Goal: Find specific fact: Find contact information

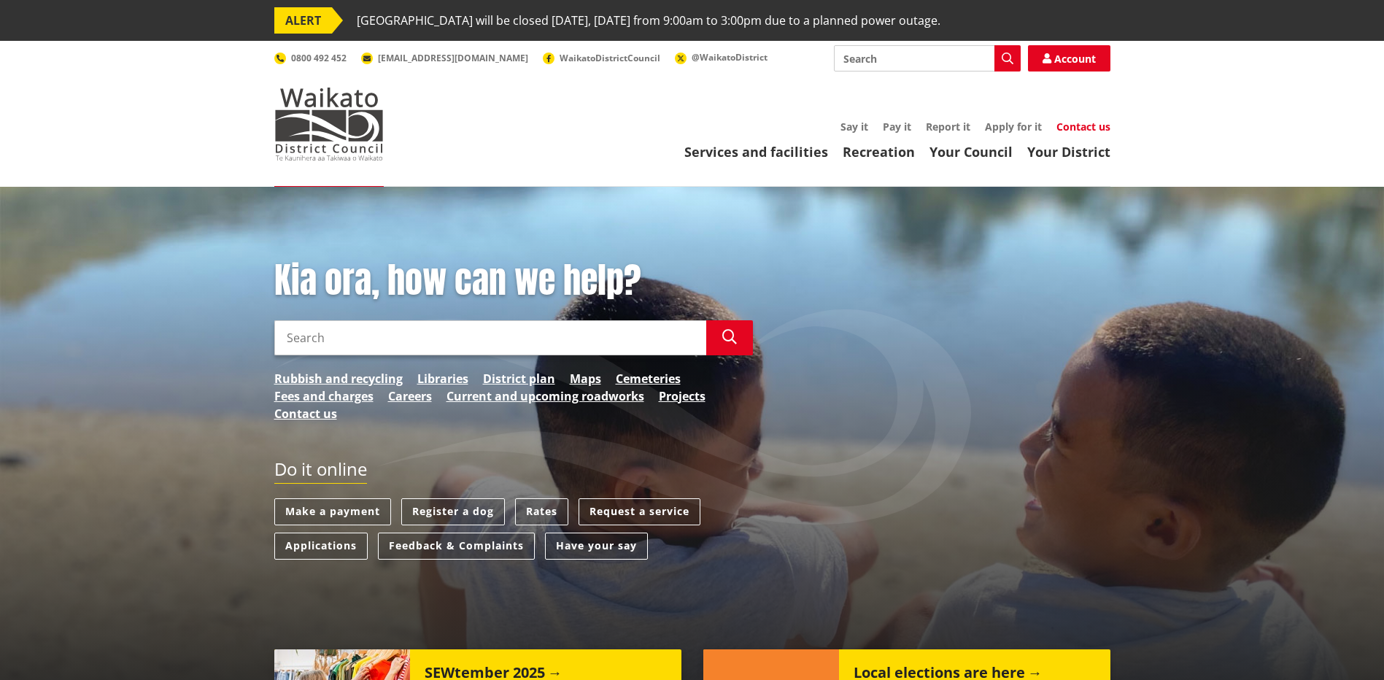
click at [1089, 129] on link "Contact us" at bounding box center [1083, 127] width 54 height 14
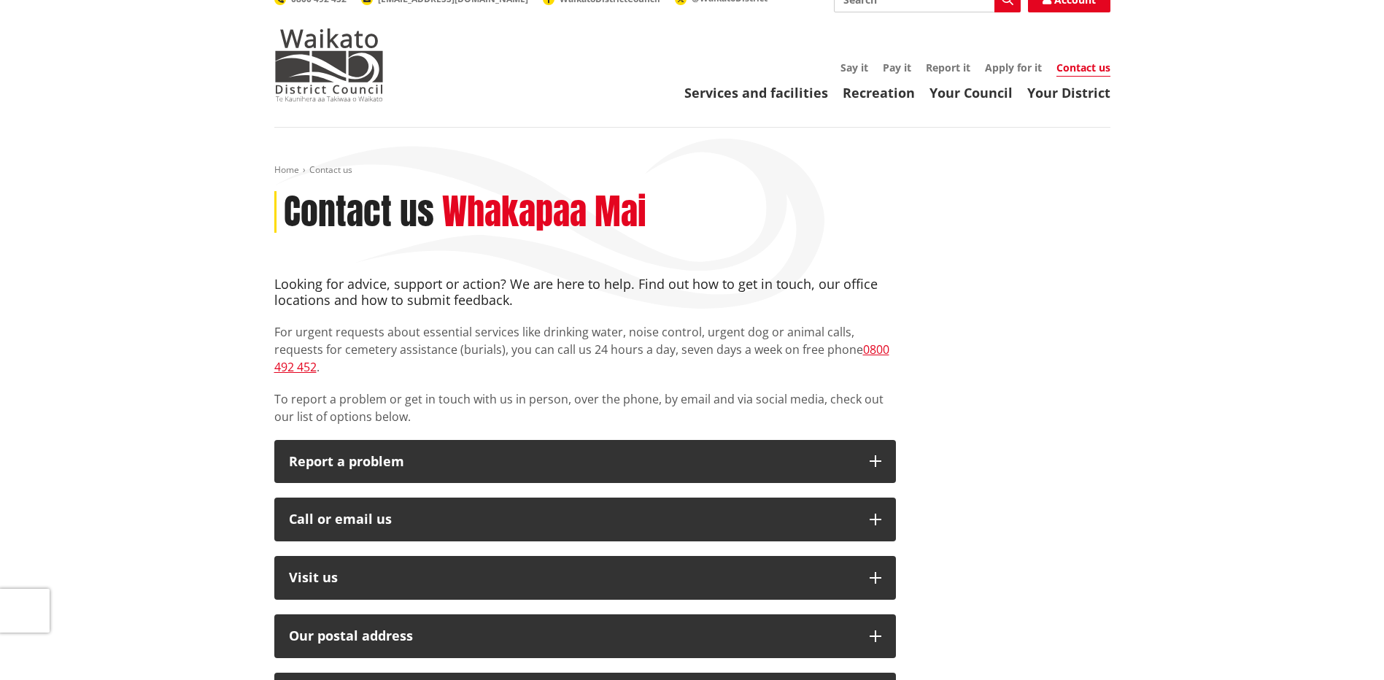
scroll to position [292, 0]
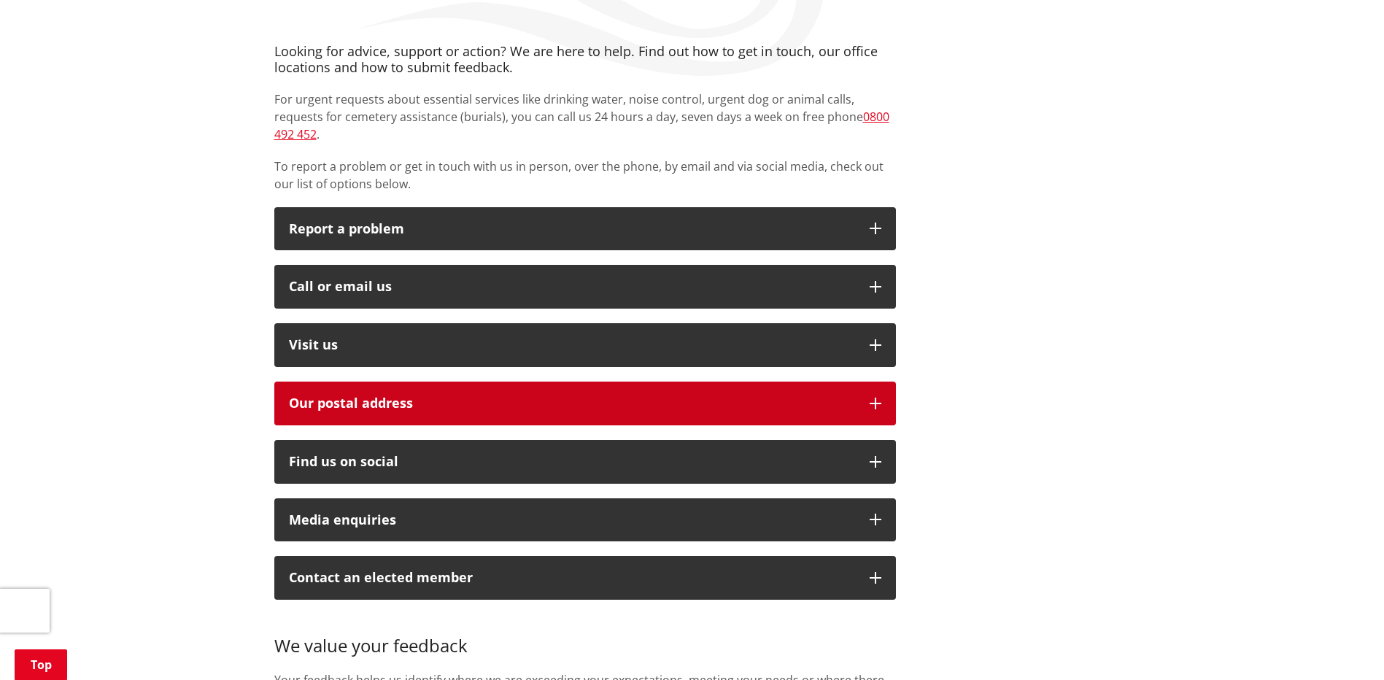
click at [877, 398] on icon "button" at bounding box center [876, 404] width 12 height 12
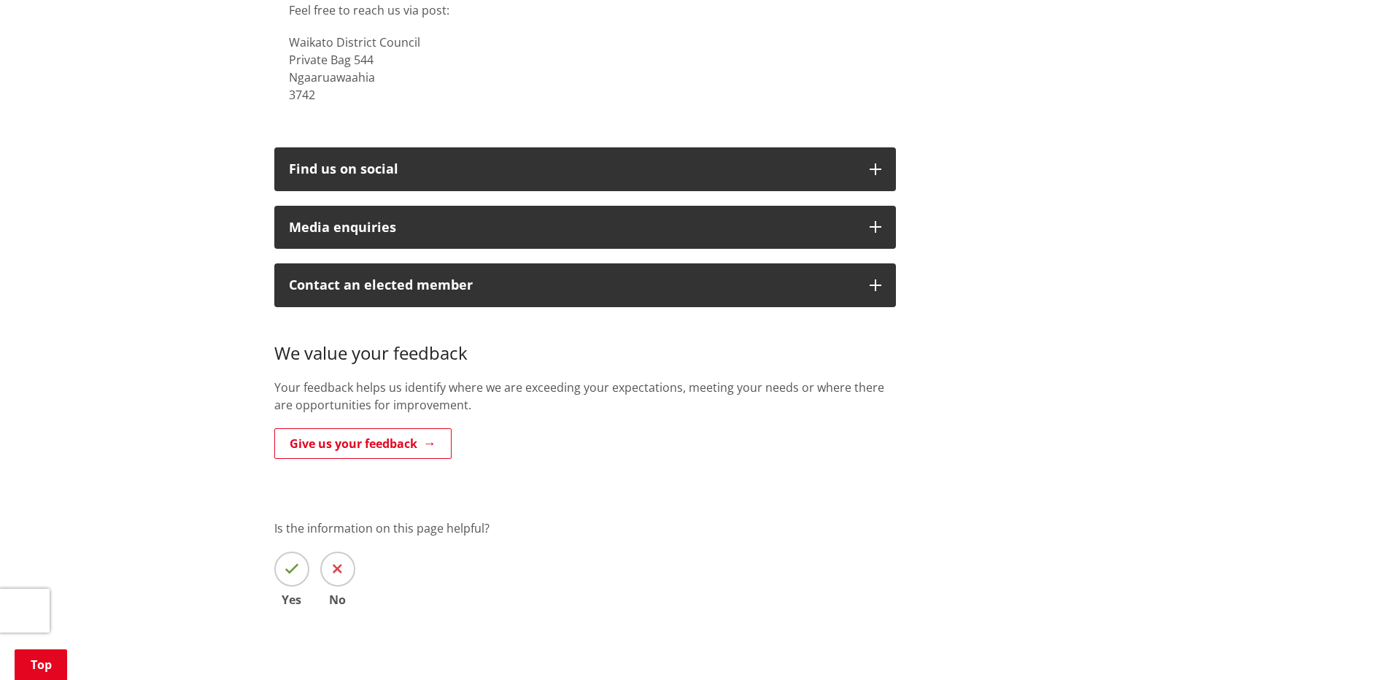
scroll to position [365, 0]
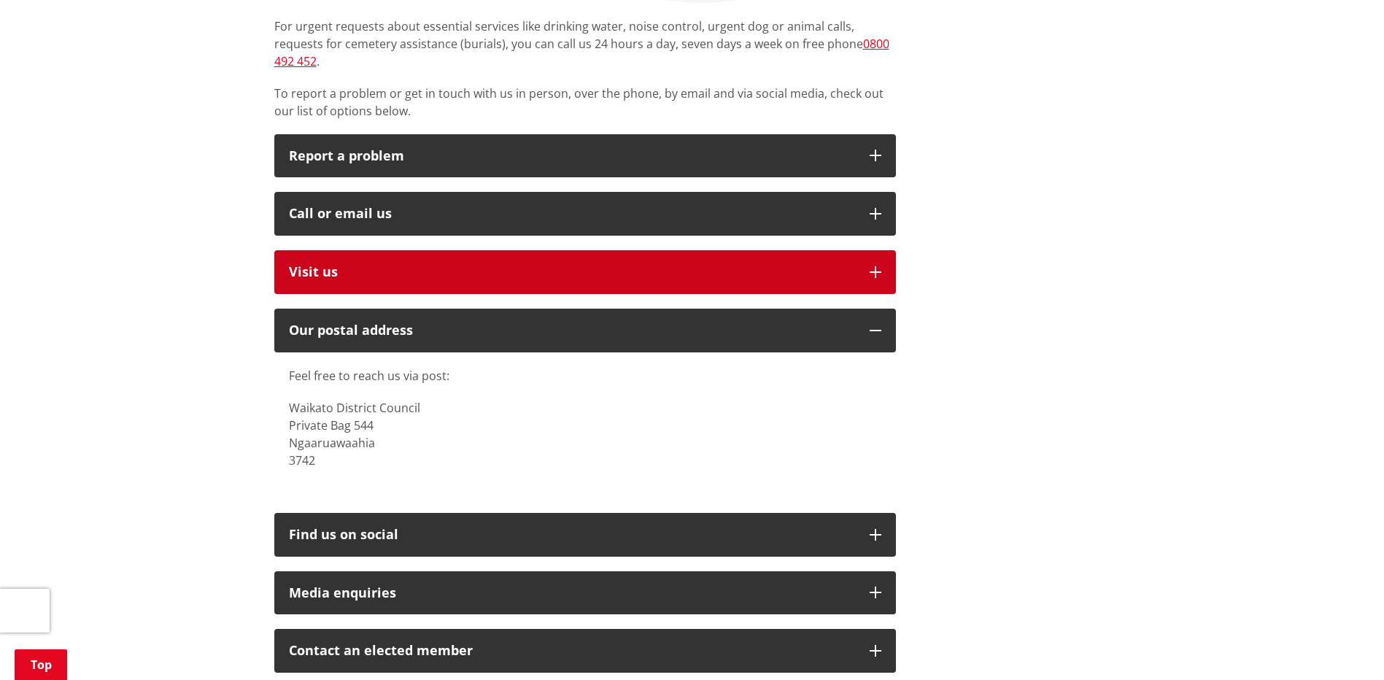
click at [832, 250] on button "Visit us" at bounding box center [585, 272] width 622 height 44
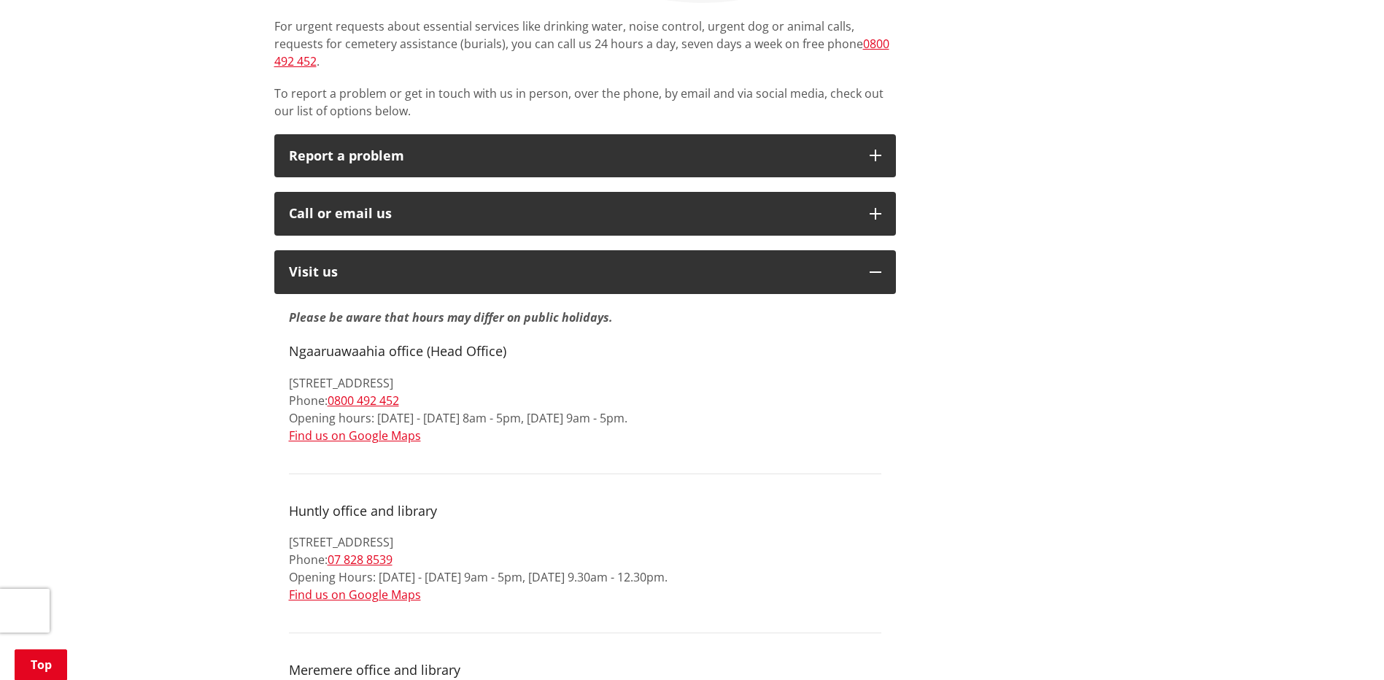
drag, startPoint x: 479, startPoint y: 368, endPoint x: 275, endPoint y: 368, distance: 203.5
copy p "[STREET_ADDRESS]"
